Goal: Task Accomplishment & Management: Use online tool/utility

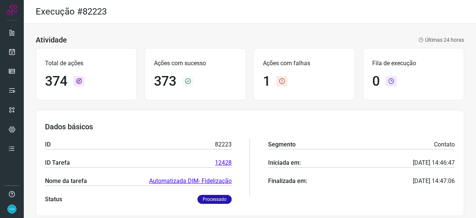
click at [10, 51] on icon at bounding box center [12, 51] width 8 height 7
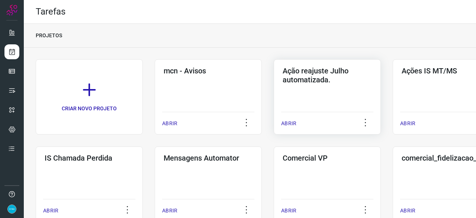
click at [292, 122] on p "ABRIR" at bounding box center [288, 123] width 15 height 8
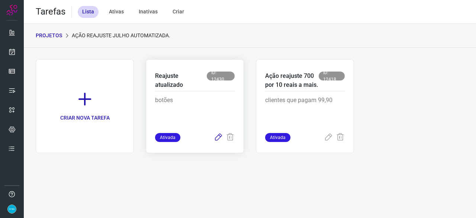
click at [216, 137] on icon at bounding box center [218, 137] width 9 height 9
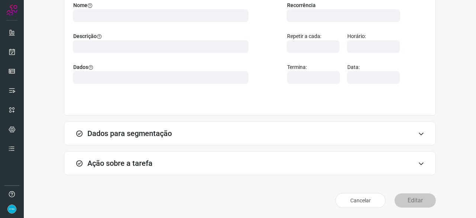
scroll to position [73, 0]
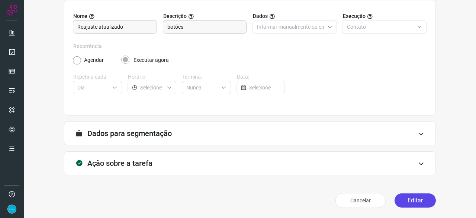
click at [400, 196] on button "Editar" at bounding box center [415, 200] width 41 height 14
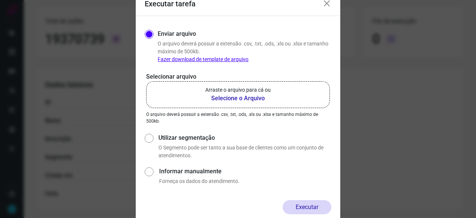
click at [216, 98] on b "Selecione o Arquivo" at bounding box center [237, 98] width 65 height 9
click at [0, 0] on input "Arraste o arquivo para cá ou Selecione o Arquivo" at bounding box center [0, 0] width 0 height 0
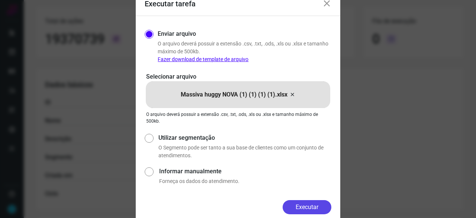
click at [315, 204] on button "Executar" at bounding box center [307, 207] width 49 height 14
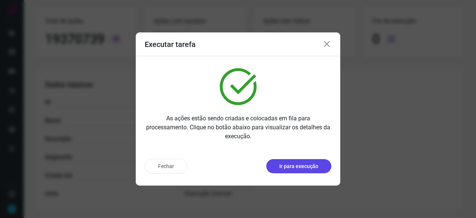
click at [316, 169] on p "Ir para execução" at bounding box center [298, 166] width 39 height 8
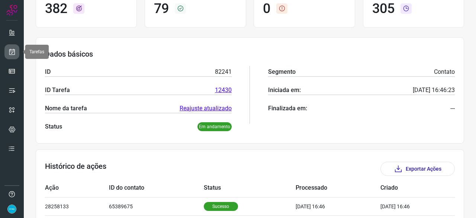
click at [14, 53] on icon at bounding box center [12, 51] width 8 height 7
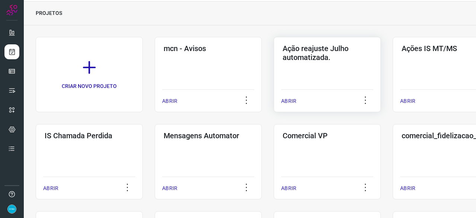
click at [293, 101] on p "ABRIR" at bounding box center [288, 101] width 15 height 8
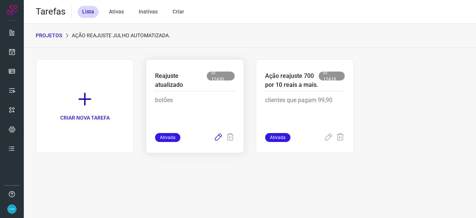
click at [218, 138] on icon at bounding box center [218, 137] width 9 height 9
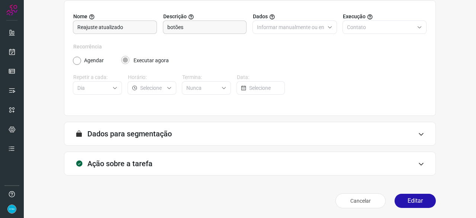
scroll to position [73, 0]
click at [408, 195] on button "Editar" at bounding box center [415, 200] width 41 height 14
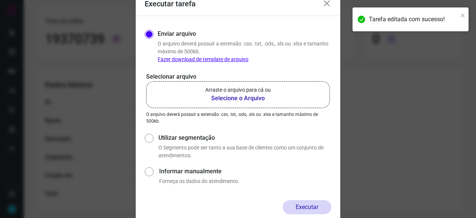
click at [230, 99] on b "Selecione o Arquivo" at bounding box center [237, 98] width 65 height 9
click at [0, 0] on input "Arraste o arquivo para cá ou Selecione o Arquivo" at bounding box center [0, 0] width 0 height 0
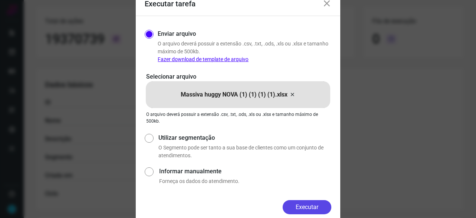
drag, startPoint x: 313, startPoint y: 204, endPoint x: 323, endPoint y: 208, distance: 11.1
click at [313, 204] on button "Executar" at bounding box center [307, 207] width 49 height 14
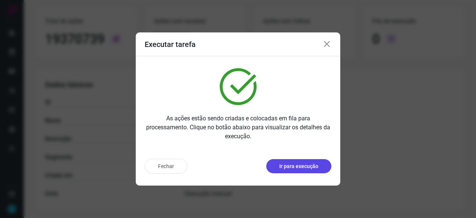
click at [295, 168] on p "Ir para execução" at bounding box center [298, 166] width 39 height 8
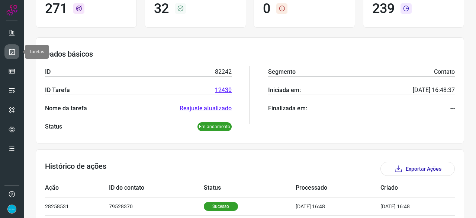
click at [17, 48] on link at bounding box center [11, 51] width 15 height 15
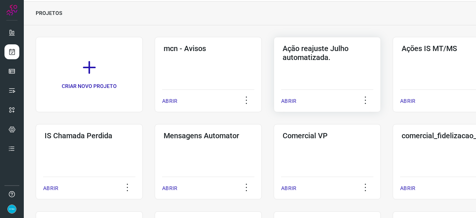
click at [288, 103] on p "ABRIR" at bounding box center [288, 101] width 15 height 8
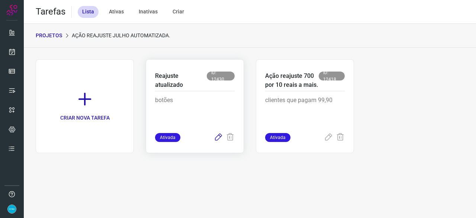
click at [217, 137] on icon at bounding box center [218, 137] width 9 height 9
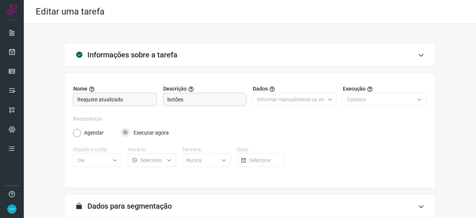
scroll to position [73, 0]
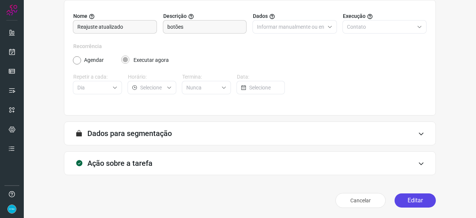
click at [411, 200] on button "Editar" at bounding box center [415, 200] width 41 height 14
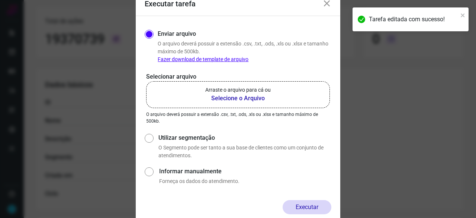
click at [228, 99] on b "Selecione o Arquivo" at bounding box center [237, 98] width 65 height 9
click at [0, 0] on input "Arraste o arquivo para cá ou Selecione o Arquivo" at bounding box center [0, 0] width 0 height 0
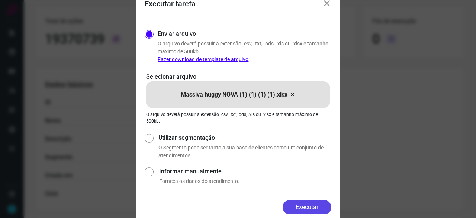
drag, startPoint x: 317, startPoint y: 205, endPoint x: 331, endPoint y: 208, distance: 14.1
click at [317, 205] on button "Executar" at bounding box center [307, 207] width 49 height 14
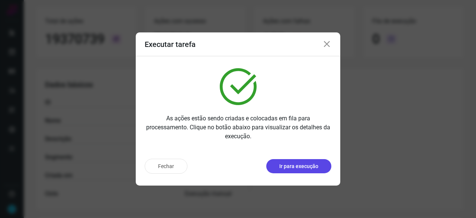
click at [317, 168] on p "Ir para execução" at bounding box center [298, 166] width 39 height 8
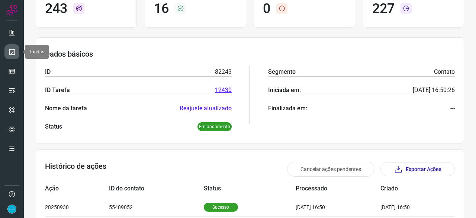
click at [13, 49] on icon at bounding box center [12, 51] width 8 height 7
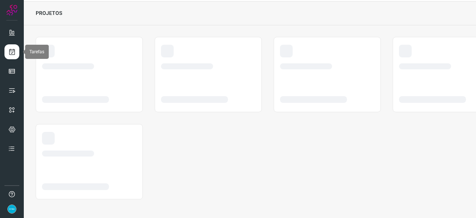
scroll to position [22, 0]
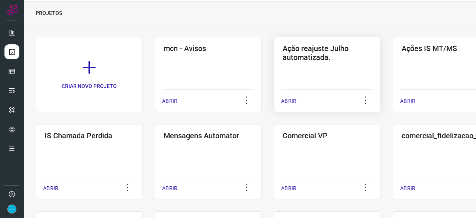
click at [291, 100] on p "ABRIR" at bounding box center [288, 101] width 15 height 8
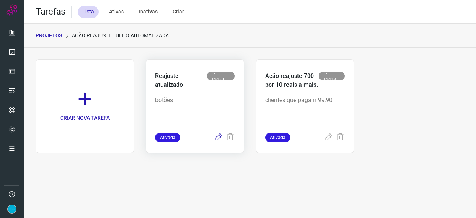
click at [218, 137] on icon at bounding box center [218, 137] width 9 height 9
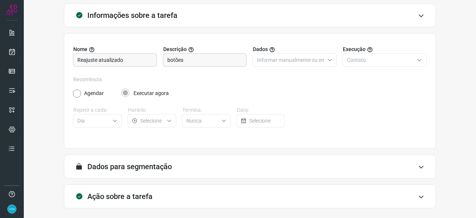
scroll to position [73, 0]
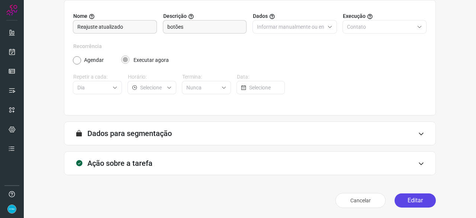
click at [424, 199] on button "Editar" at bounding box center [415, 200] width 41 height 14
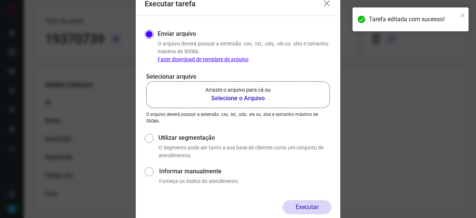
click at [219, 100] on b "Selecione o Arquivo" at bounding box center [237, 98] width 65 height 9
click at [0, 0] on input "Arraste o arquivo para cá ou Selecione o Arquivo" at bounding box center [0, 0] width 0 height 0
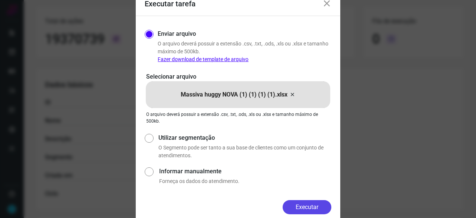
click at [306, 202] on button "Executar" at bounding box center [307, 207] width 49 height 14
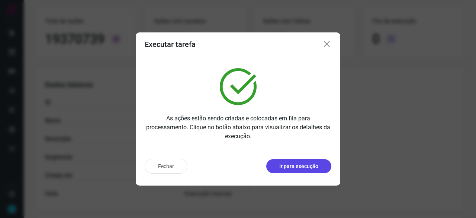
click at [294, 165] on p "Ir para execução" at bounding box center [298, 166] width 39 height 8
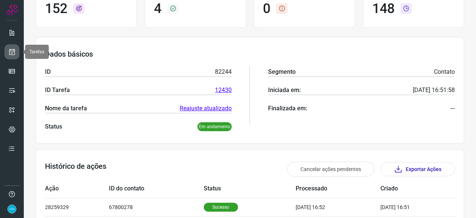
click at [12, 51] on icon at bounding box center [12, 51] width 8 height 7
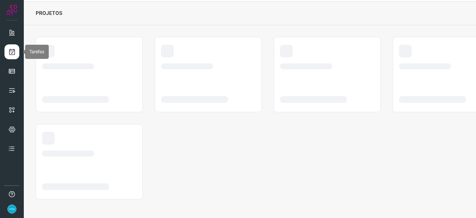
scroll to position [22, 0]
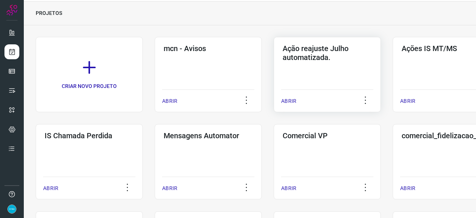
click at [291, 100] on p "ABRIR" at bounding box center [288, 101] width 15 height 8
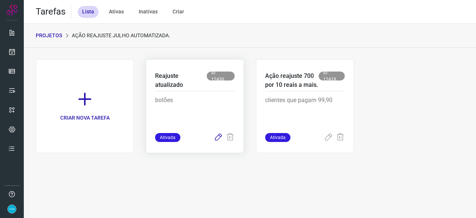
click at [217, 137] on icon at bounding box center [218, 137] width 9 height 9
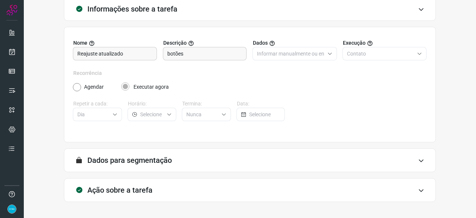
scroll to position [73, 0]
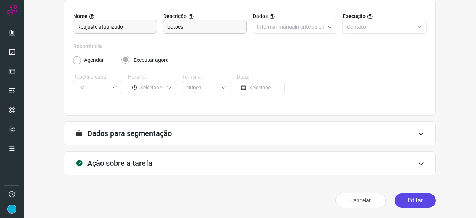
click at [408, 199] on button "Editar" at bounding box center [415, 200] width 41 height 14
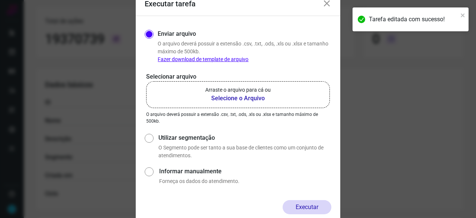
click at [225, 96] on b "Selecione o Arquivo" at bounding box center [237, 98] width 65 height 9
click at [0, 0] on input "Arraste o arquivo para cá ou Selecione o Arquivo" at bounding box center [0, 0] width 0 height 0
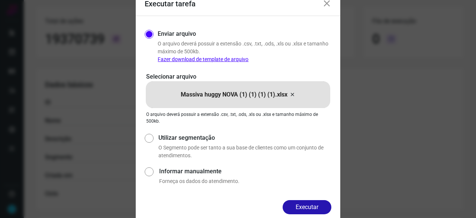
click at [298, 201] on button "Executar" at bounding box center [307, 207] width 49 height 14
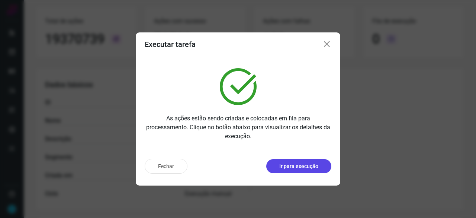
click at [310, 168] on p "Ir para execução" at bounding box center [298, 166] width 39 height 8
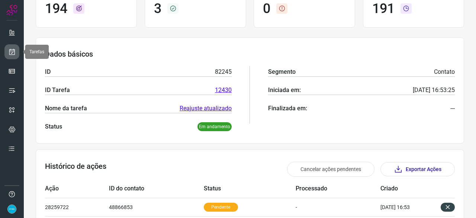
click at [13, 49] on icon at bounding box center [12, 51] width 8 height 7
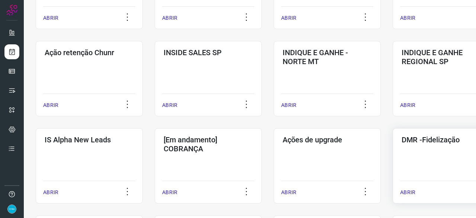
scroll to position [208, 0]
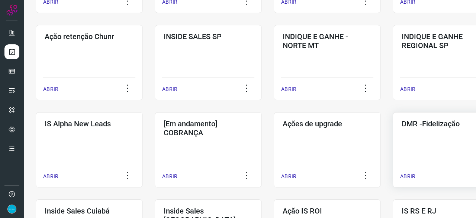
click at [407, 174] on p "ABRIR" at bounding box center [407, 176] width 15 height 8
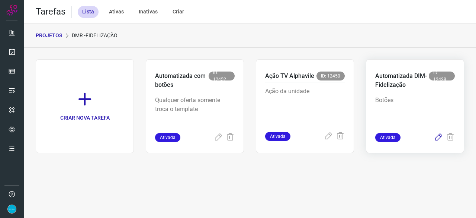
click at [439, 137] on icon at bounding box center [438, 137] width 9 height 9
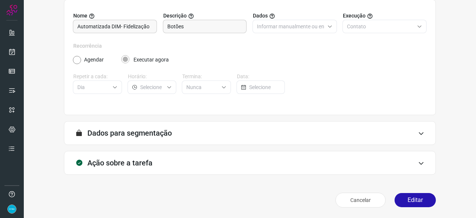
scroll to position [73, 0]
click at [407, 201] on button "Editar" at bounding box center [415, 200] width 41 height 14
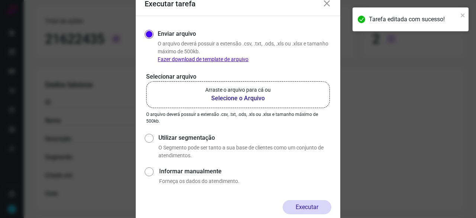
click at [233, 99] on b "Selecione o Arquivo" at bounding box center [237, 98] width 65 height 9
click at [0, 0] on input "Arraste o arquivo para cá ou Selecione o Arquivo" at bounding box center [0, 0] width 0 height 0
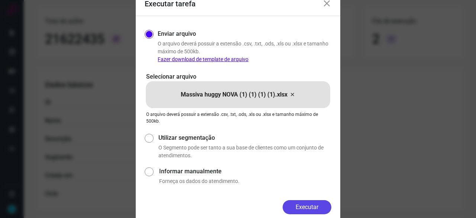
click at [299, 204] on button "Executar" at bounding box center [307, 207] width 49 height 14
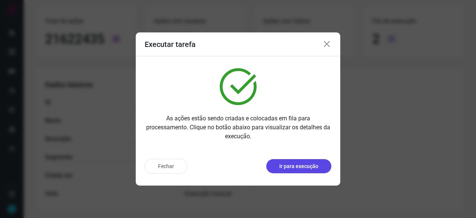
click at [295, 167] on p "Ir para execução" at bounding box center [298, 166] width 39 height 8
